Goal: Task Accomplishment & Management: Use online tool/utility

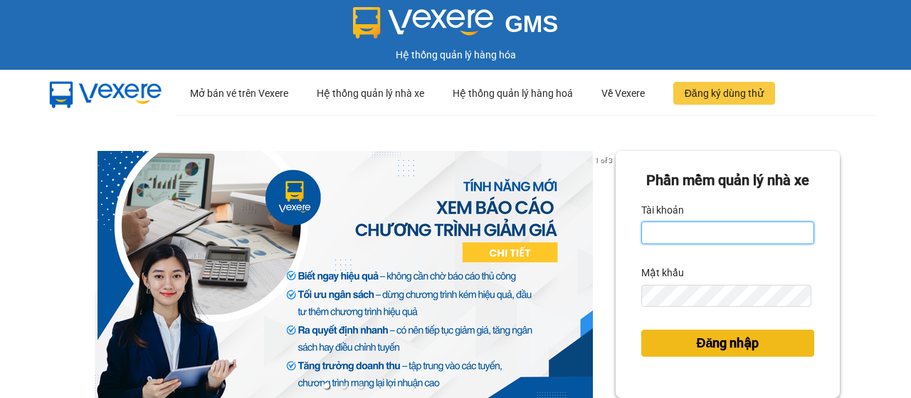
type input "ketoan.dongphuoc"
click at [733, 353] on span "Đăng nhập" at bounding box center [727, 343] width 63 height 20
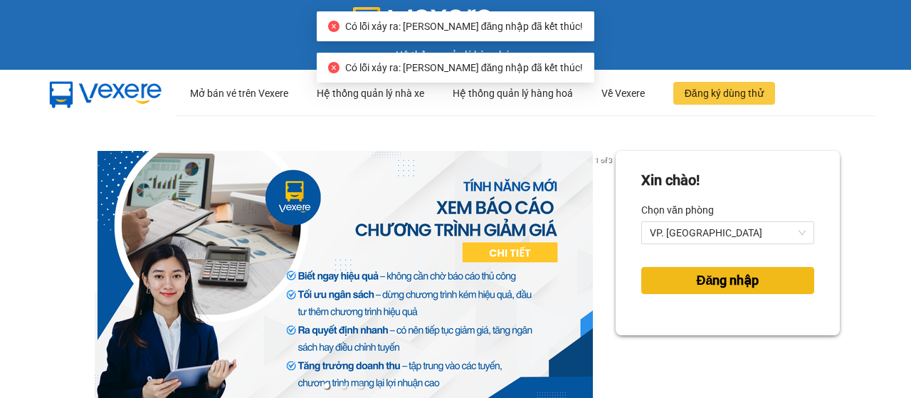
click at [679, 273] on button "Đăng nhập" at bounding box center [728, 280] width 173 height 27
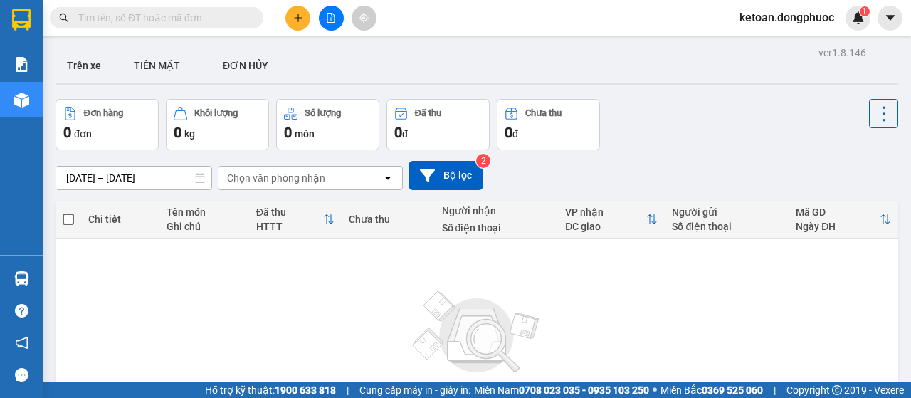
click at [186, 16] on input "text" at bounding box center [162, 18] width 168 height 16
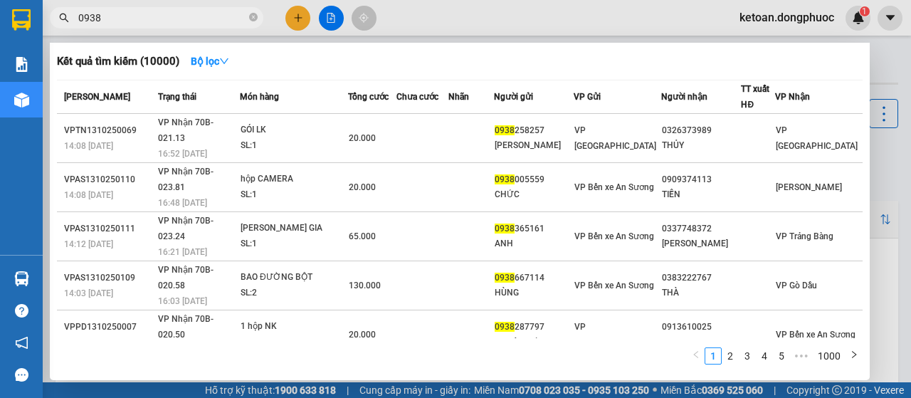
type input "0938"
click at [115, 384] on div "10:48 [DATE]" at bounding box center [109, 392] width 90 height 16
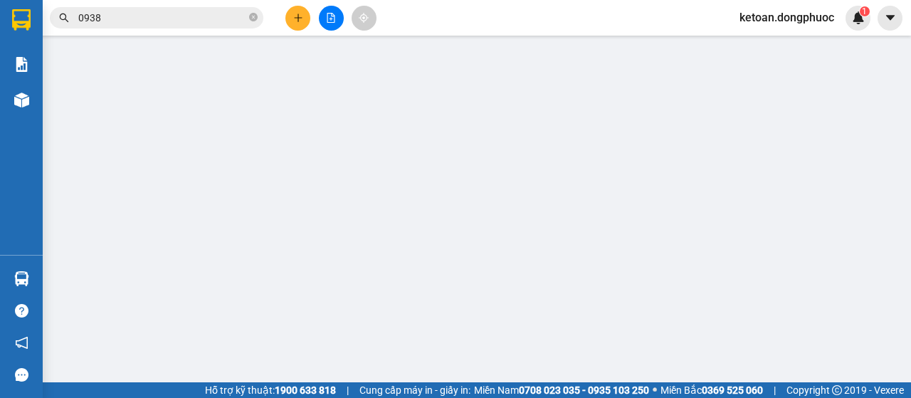
type input "0938475334"
type input "HẢI"
type input "0777822817"
type input "DƯƠNG"
type input "20.000"
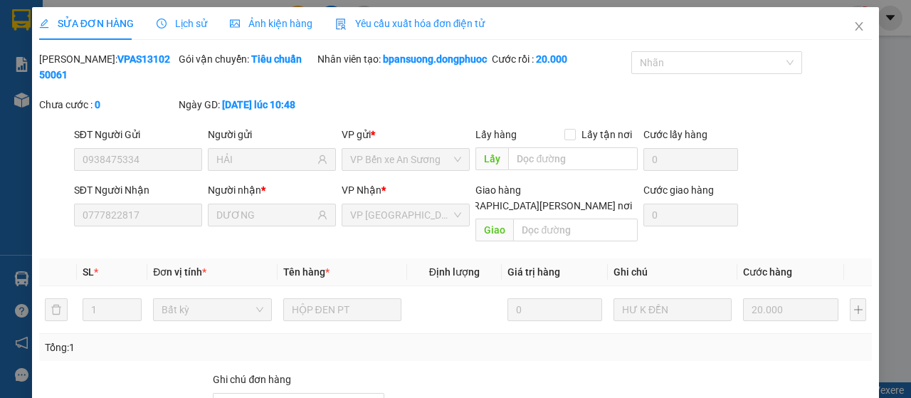
click at [394, 23] on span "Yêu cầu xuất hóa đơn điện tử" at bounding box center [410, 23] width 150 height 11
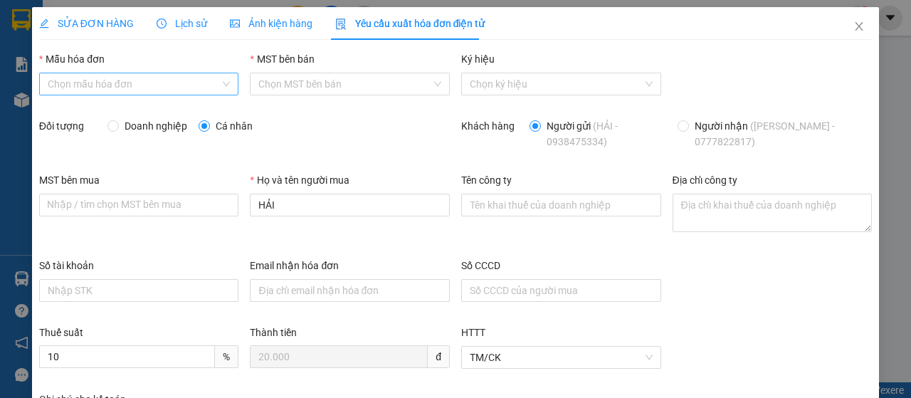
click at [141, 80] on input "Mẫu hóa đơn" at bounding box center [134, 83] width 173 height 21
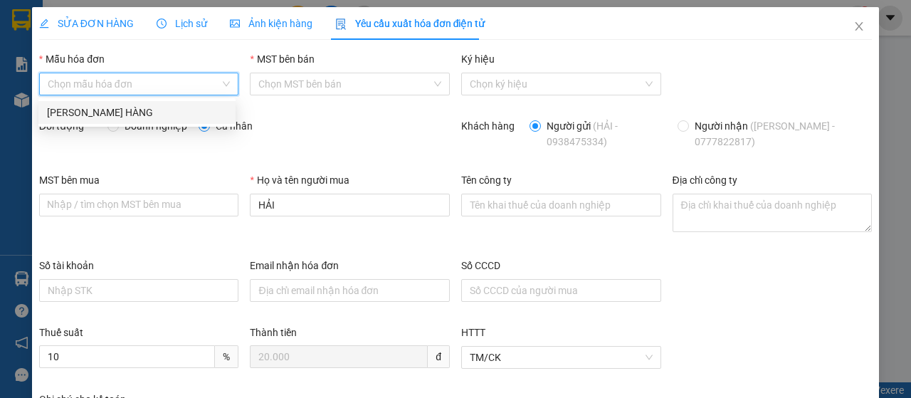
click at [117, 109] on div "[PERSON_NAME] HÀNG" at bounding box center [137, 113] width 180 height 16
type input "8"
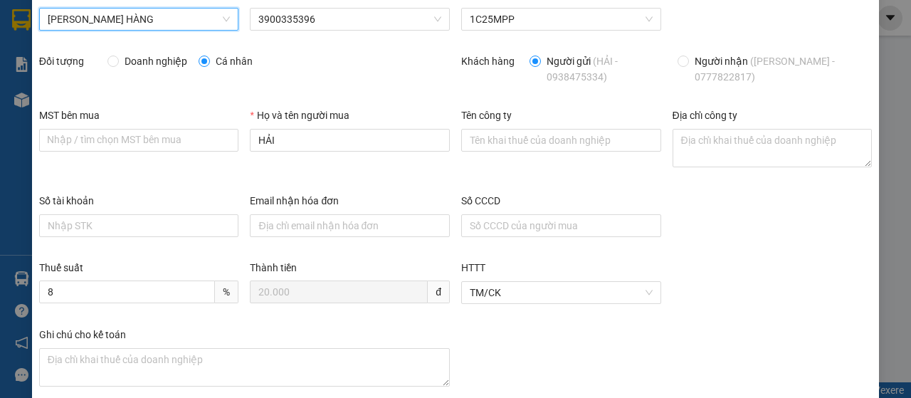
scroll to position [140, 0]
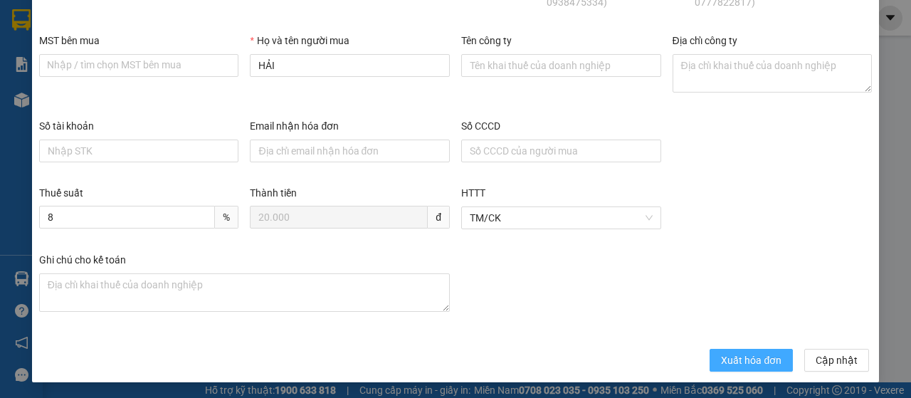
click at [748, 357] on span "Xuất hóa đơn" at bounding box center [751, 360] width 61 height 16
